Goal: Book appointment/travel/reservation

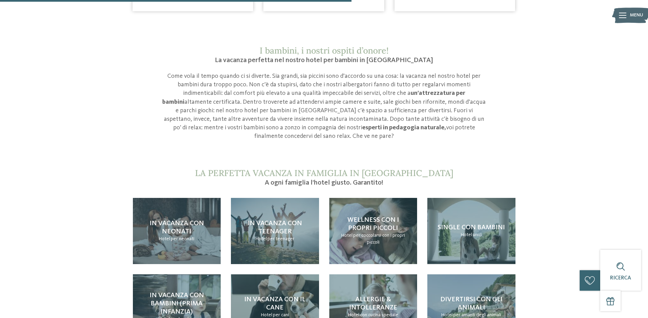
scroll to position [615, 0]
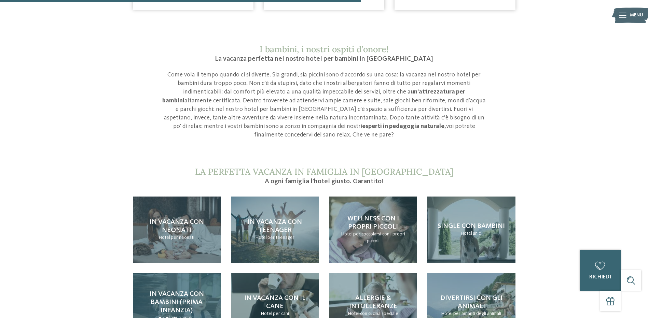
click at [179, 291] on span "In vacanza con bambini (prima infanzia)" at bounding box center [177, 302] width 54 height 23
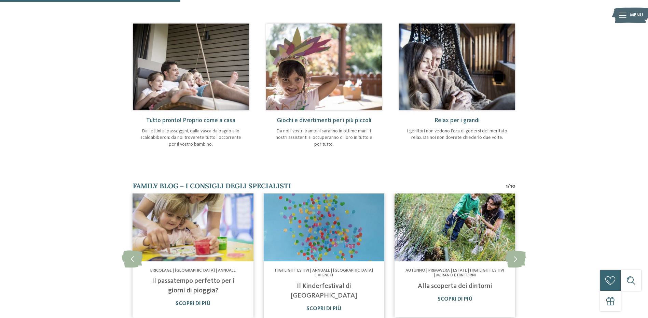
scroll to position [307, 0]
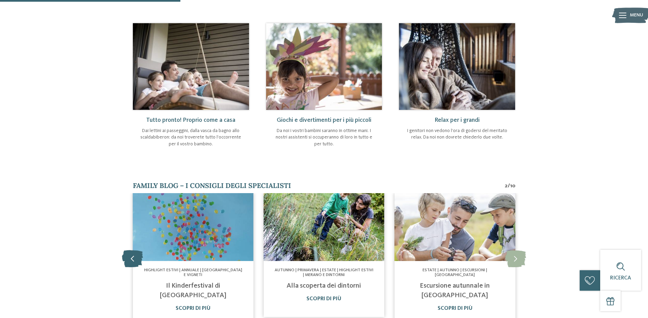
click at [135, 250] on icon at bounding box center [132, 258] width 21 height 17
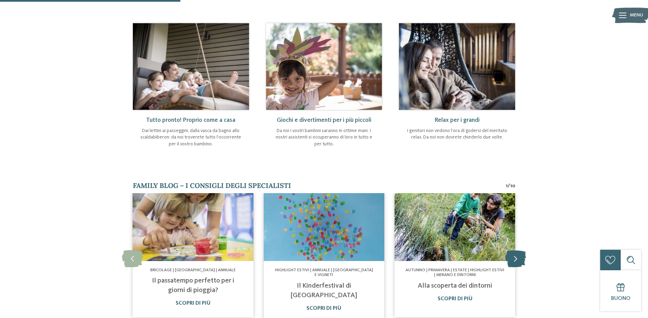
click at [517, 250] on icon at bounding box center [515, 258] width 21 height 17
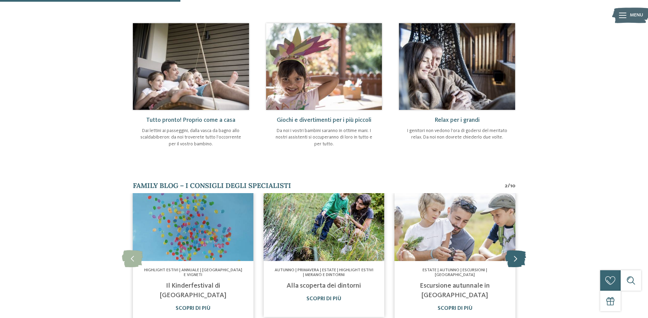
click at [517, 250] on icon at bounding box center [515, 258] width 21 height 17
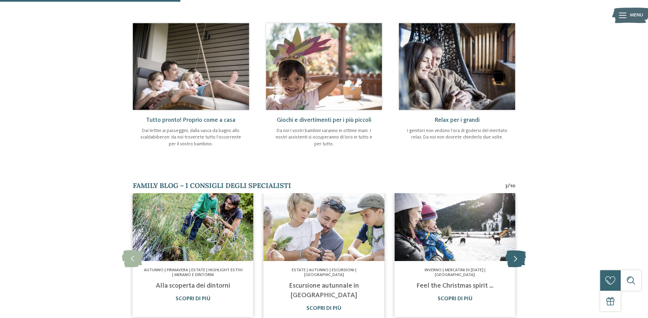
click at [517, 250] on icon at bounding box center [515, 258] width 21 height 17
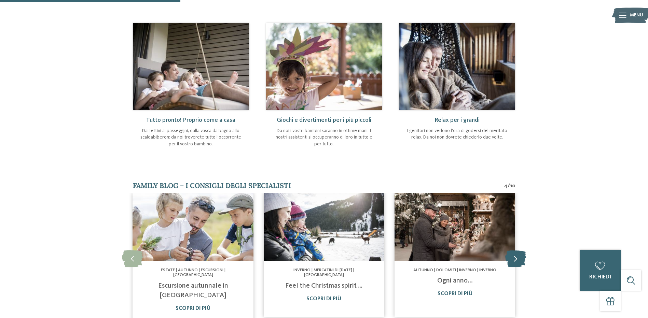
click at [517, 250] on icon at bounding box center [515, 258] width 21 height 17
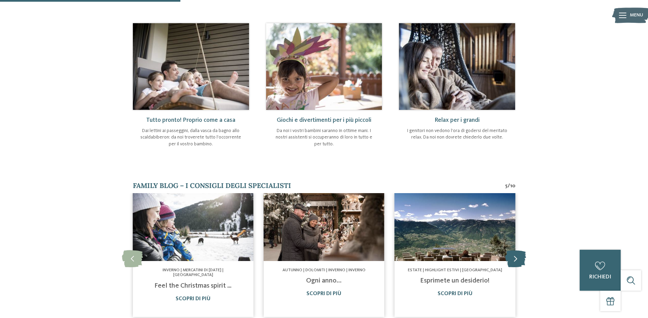
click at [517, 250] on icon at bounding box center [515, 258] width 21 height 17
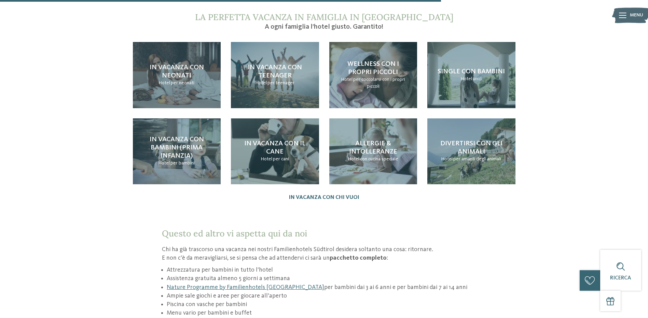
scroll to position [785, 0]
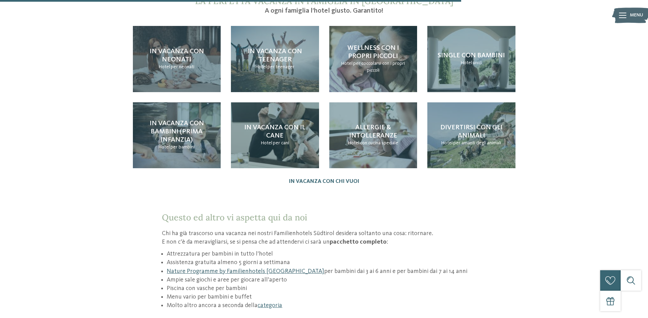
click at [266, 268] on link "Nature Programme by Familienhotels [GEOGRAPHIC_DATA]" at bounding box center [245, 271] width 157 height 6
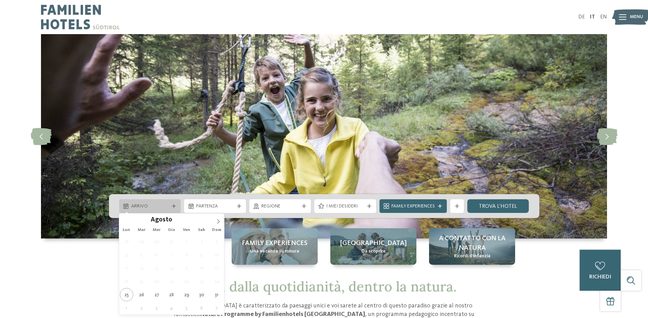
click at [151, 200] on div "Arrivo" at bounding box center [150, 206] width 62 height 14
click at [218, 219] on icon at bounding box center [218, 221] width 5 height 5
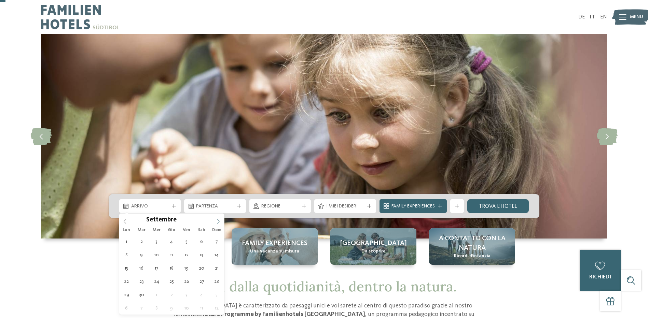
scroll to position [34, 0]
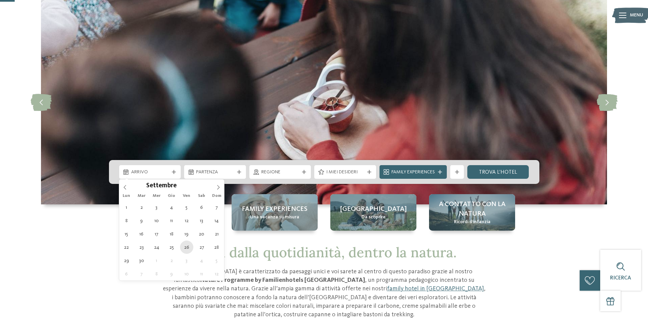
type div "26.09.2025"
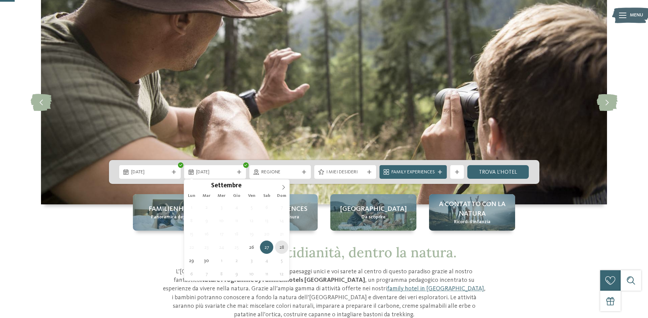
type div "28.09.2025"
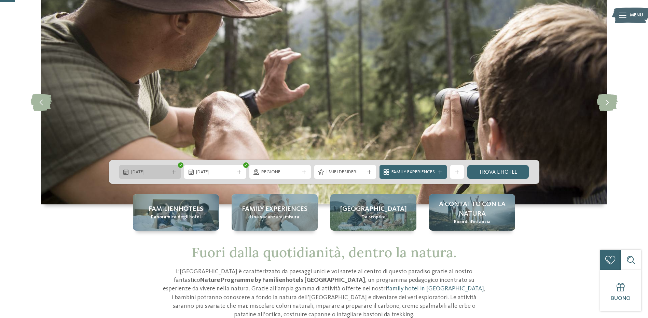
click at [146, 171] on span "26.09.2025" at bounding box center [150, 172] width 38 height 7
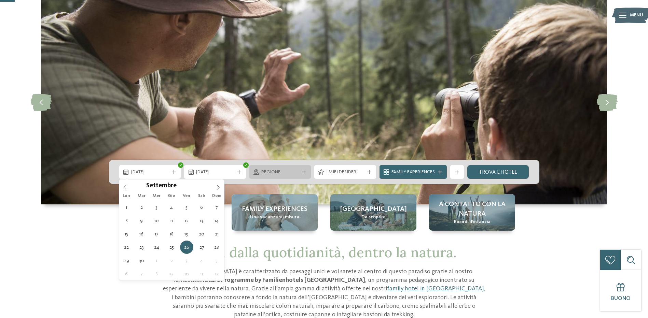
click at [286, 173] on span "Regione" at bounding box center [280, 172] width 38 height 7
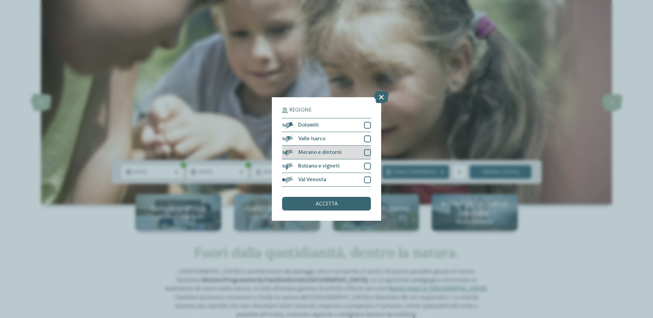
click at [368, 150] on div at bounding box center [367, 152] width 7 height 7
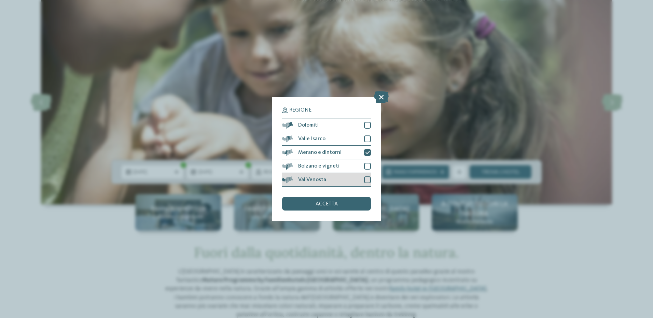
click at [364, 182] on div at bounding box center [367, 180] width 7 height 7
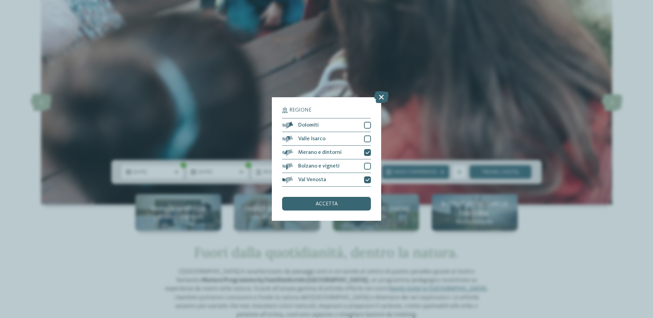
click at [218, 316] on div "Regione Dolomiti" at bounding box center [326, 159] width 653 height 318
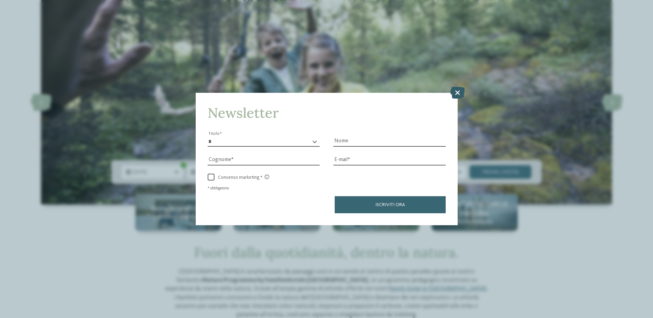
click at [455, 90] on icon at bounding box center [457, 92] width 15 height 12
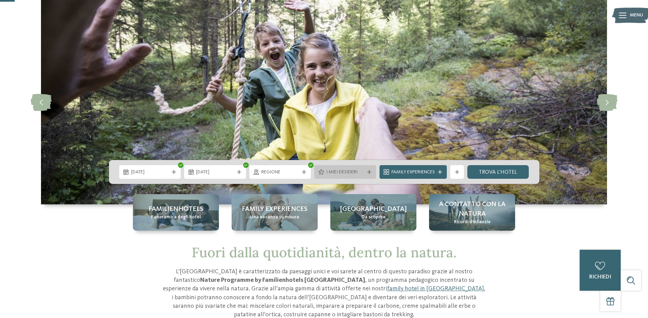
click at [351, 170] on span "I miei desideri" at bounding box center [345, 172] width 38 height 7
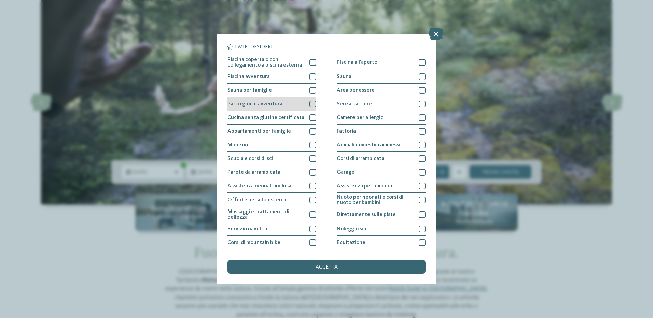
click at [312, 105] on div at bounding box center [312, 104] width 7 height 7
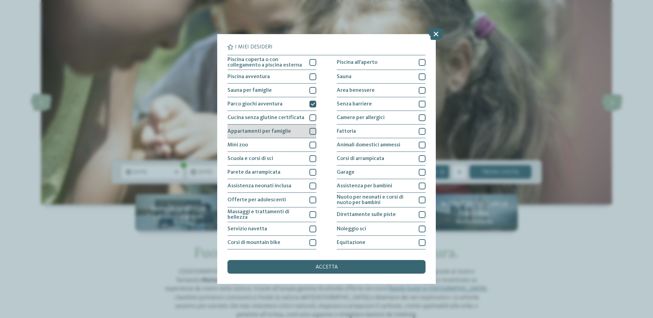
click at [310, 132] on div at bounding box center [312, 131] width 7 height 7
click at [309, 145] on div at bounding box center [312, 145] width 7 height 7
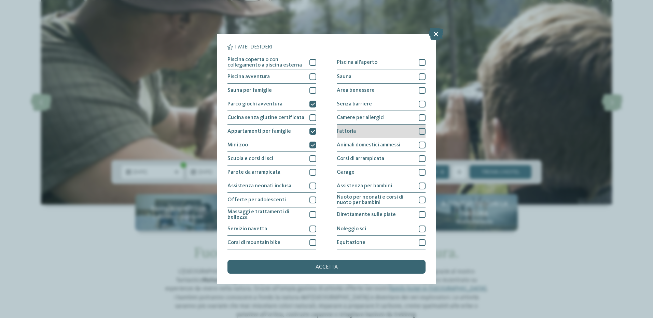
click at [390, 132] on div "Fattoria" at bounding box center [381, 132] width 89 height 14
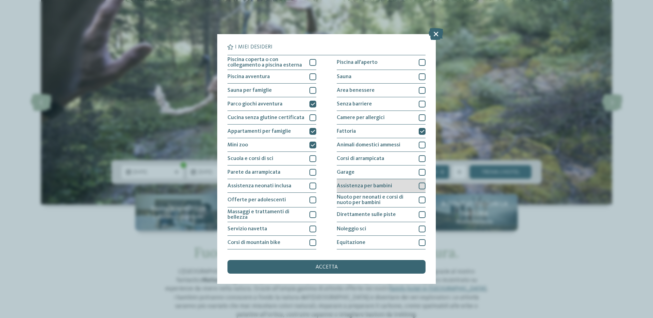
click at [401, 188] on div "Assistenza per bambini" at bounding box center [381, 186] width 89 height 14
click at [341, 270] on div "accetta" at bounding box center [326, 267] width 198 height 14
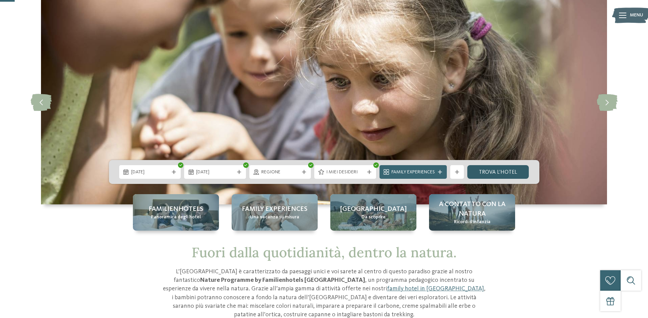
click at [504, 173] on link "trova l’hotel" at bounding box center [498, 172] width 62 height 14
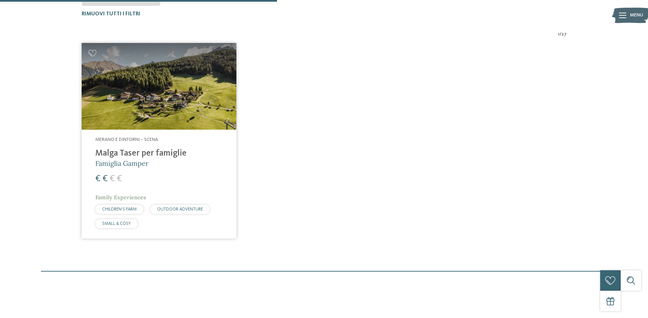
scroll to position [241, 0]
click at [153, 154] on h4 "Malga Taser per famiglie" at bounding box center [158, 153] width 127 height 10
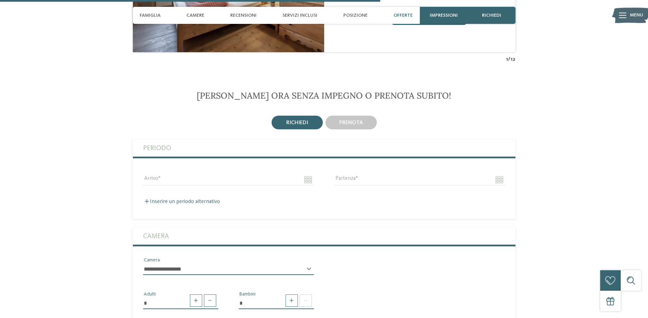
scroll to position [1537, 0]
